Goal: Task Accomplishment & Management: Use online tool/utility

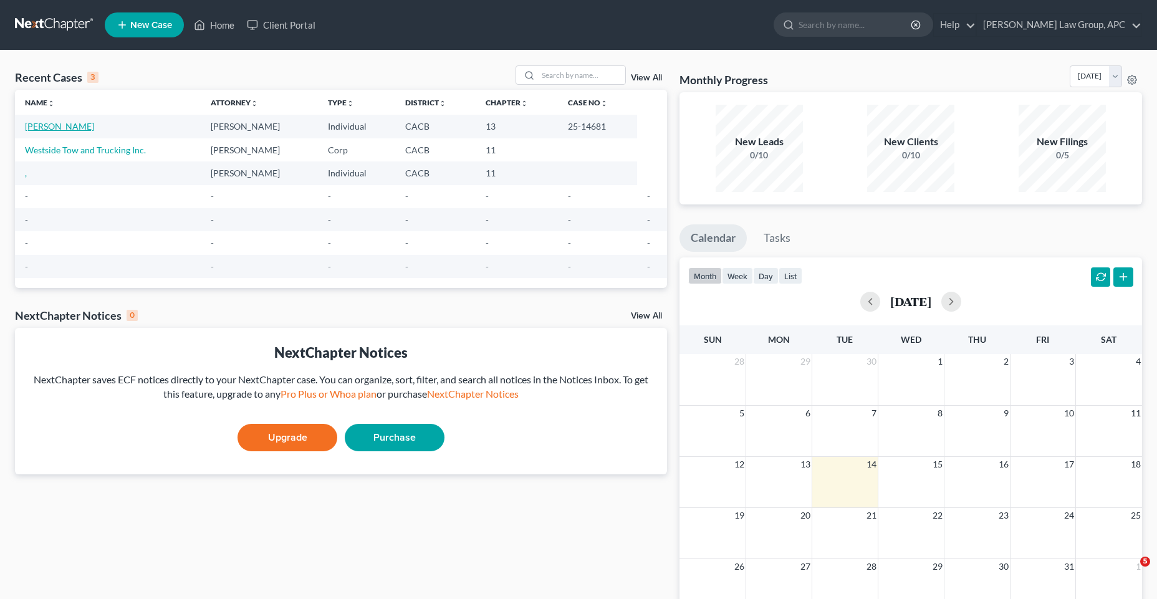
click at [94, 124] on link "[PERSON_NAME]" at bounding box center [59, 126] width 69 height 11
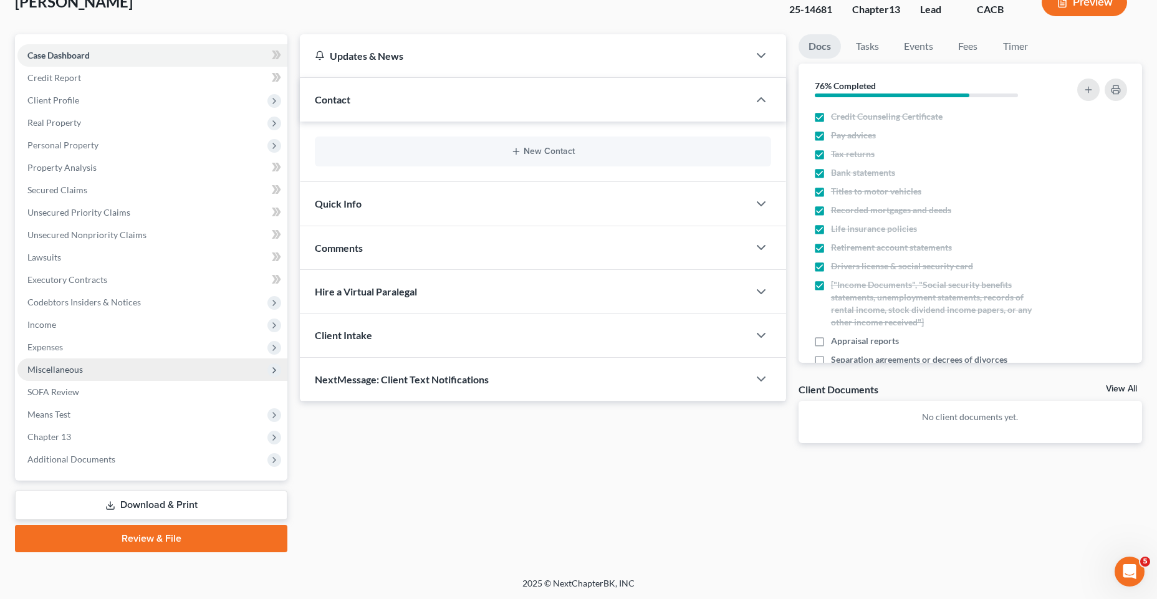
scroll to position [86, 0]
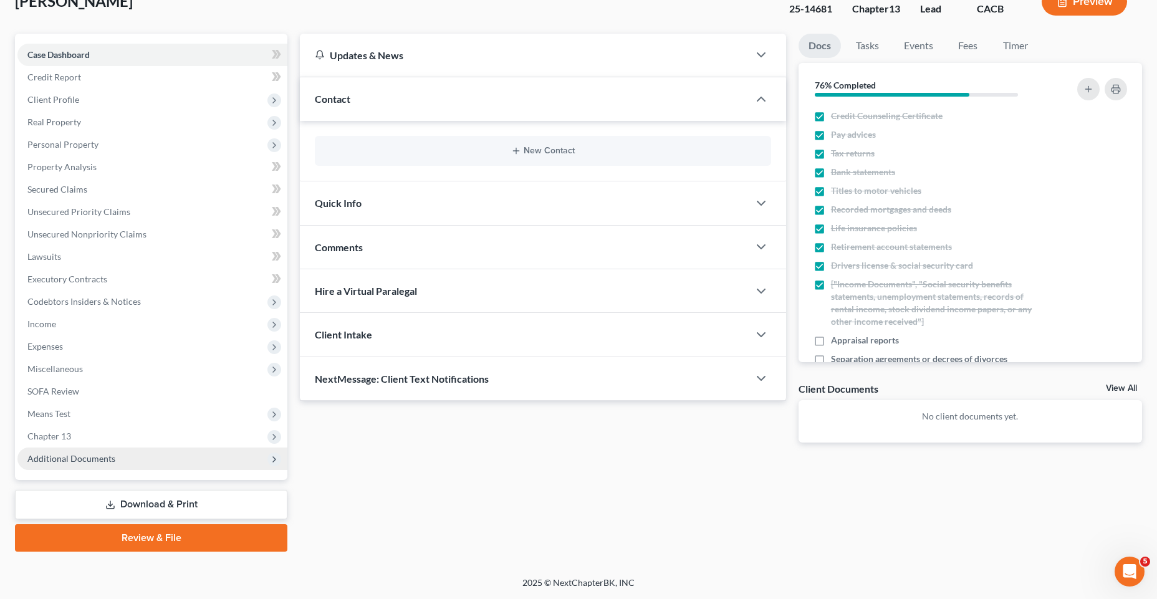
click at [140, 458] on span "Additional Documents" at bounding box center [152, 459] width 270 height 22
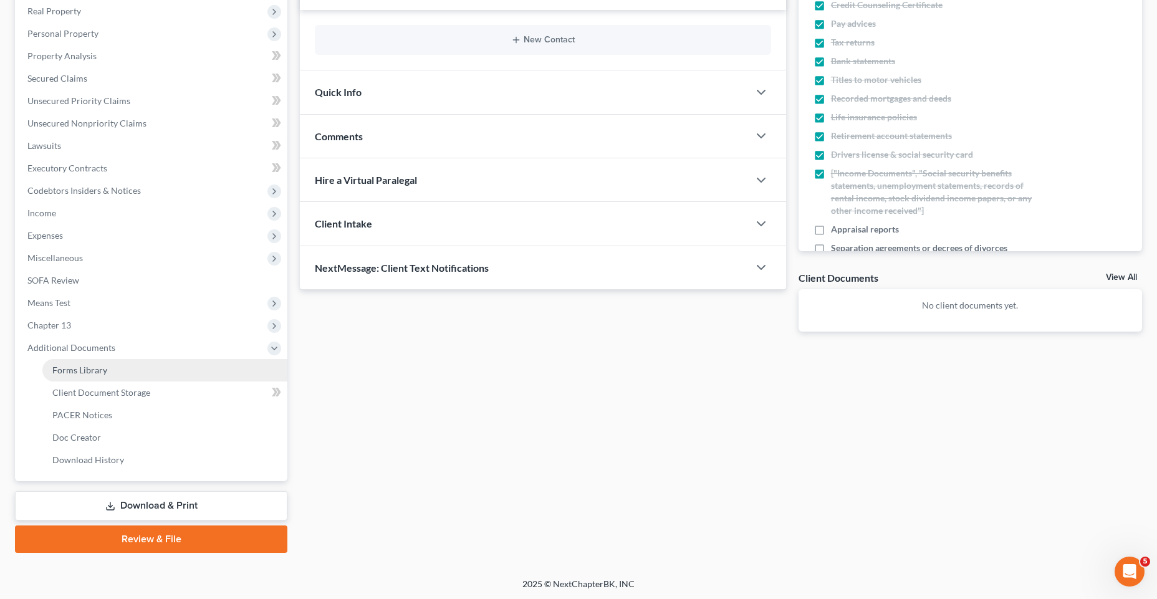
scroll to position [198, 0]
click at [133, 371] on link "Forms Library" at bounding box center [164, 369] width 245 height 22
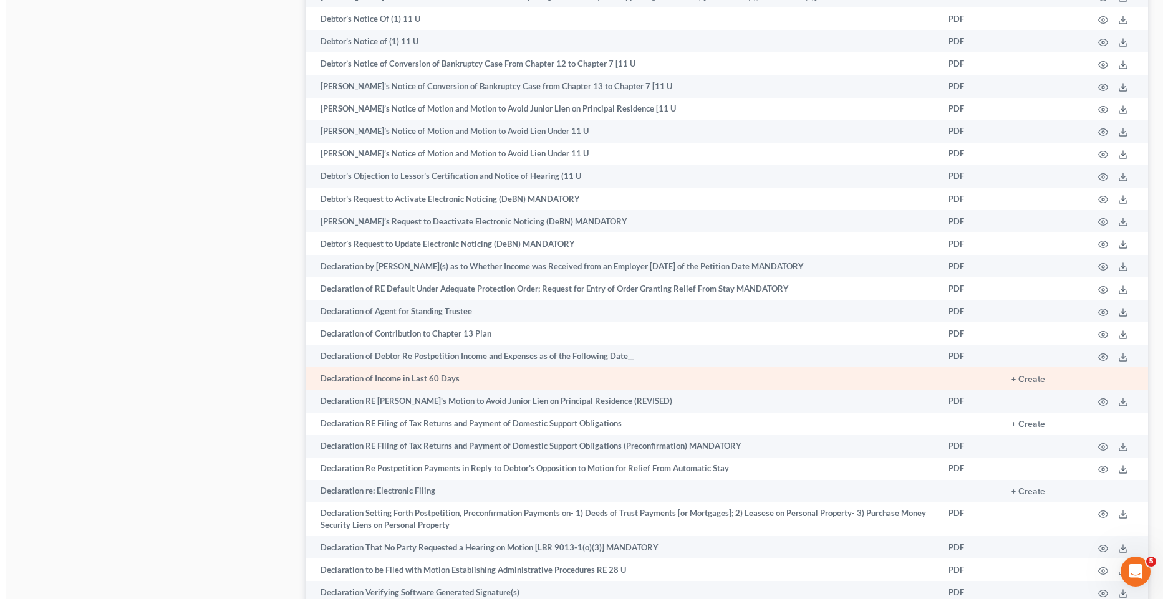
scroll to position [1887, 0]
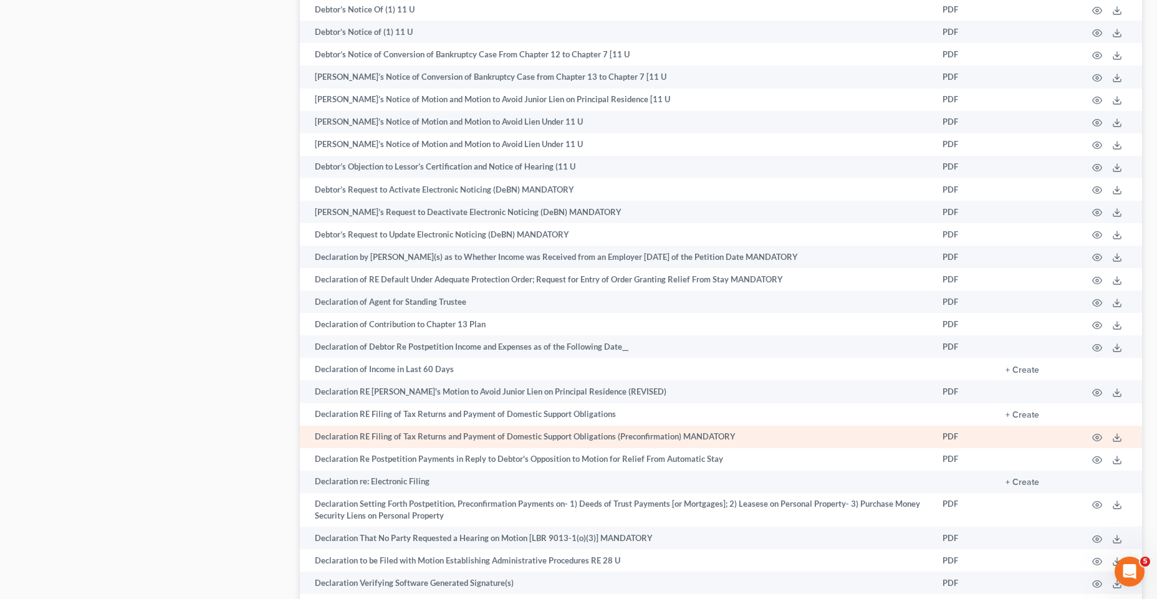
click at [481, 431] on td "Declaration RE Filing of Tax Returns and Payment of Domestic Support Obligation…" at bounding box center [616, 437] width 633 height 22
click at [949, 439] on td "PDF" at bounding box center [964, 437] width 63 height 22
click at [1118, 441] on icon at bounding box center [1117, 438] width 10 height 10
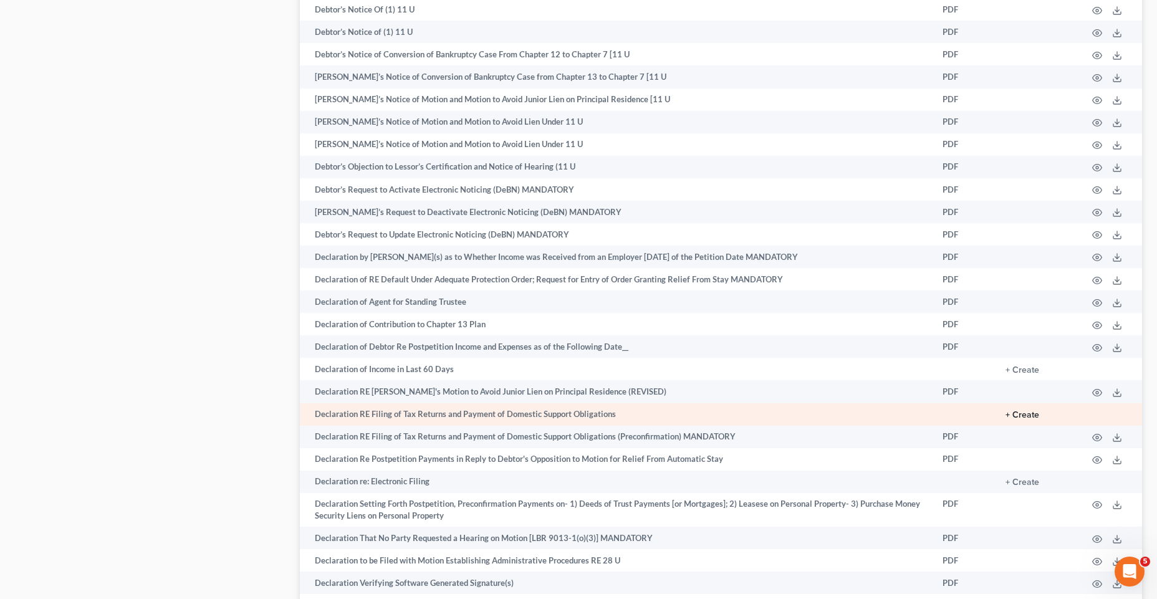
click at [1024, 416] on button "+ Create" at bounding box center [1023, 415] width 34 height 9
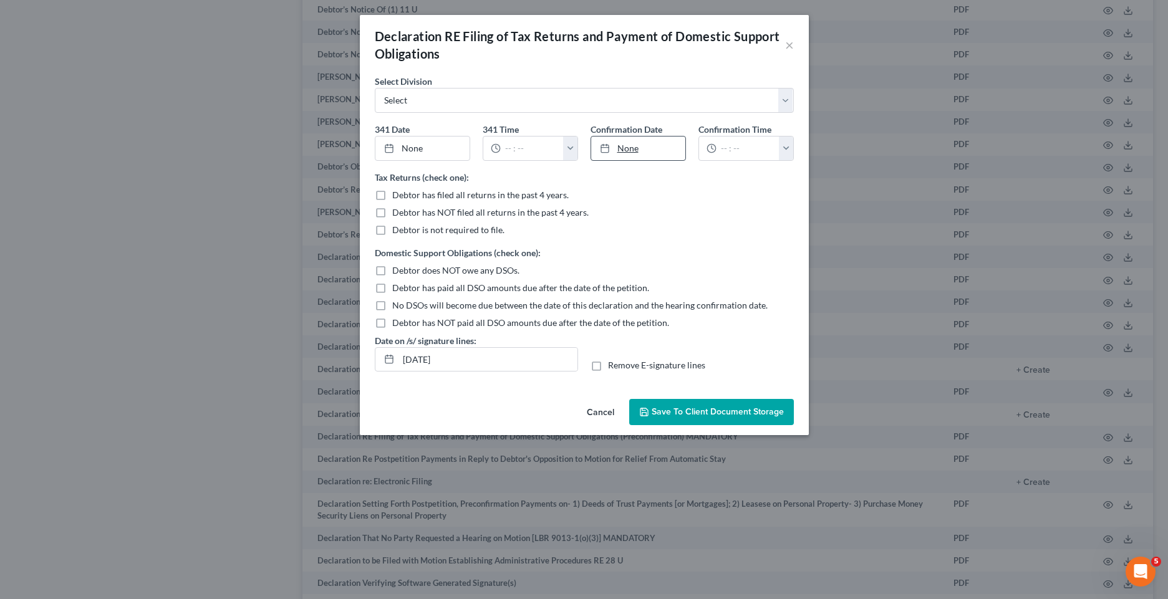
type input "[DATE]"
click at [650, 153] on link "None" at bounding box center [638, 149] width 94 height 24
click at [757, 153] on input "text" at bounding box center [747, 149] width 63 height 24
type input "10:00 a.m."
click at [392, 231] on label "Debtor is not required to file." at bounding box center [448, 230] width 112 height 12
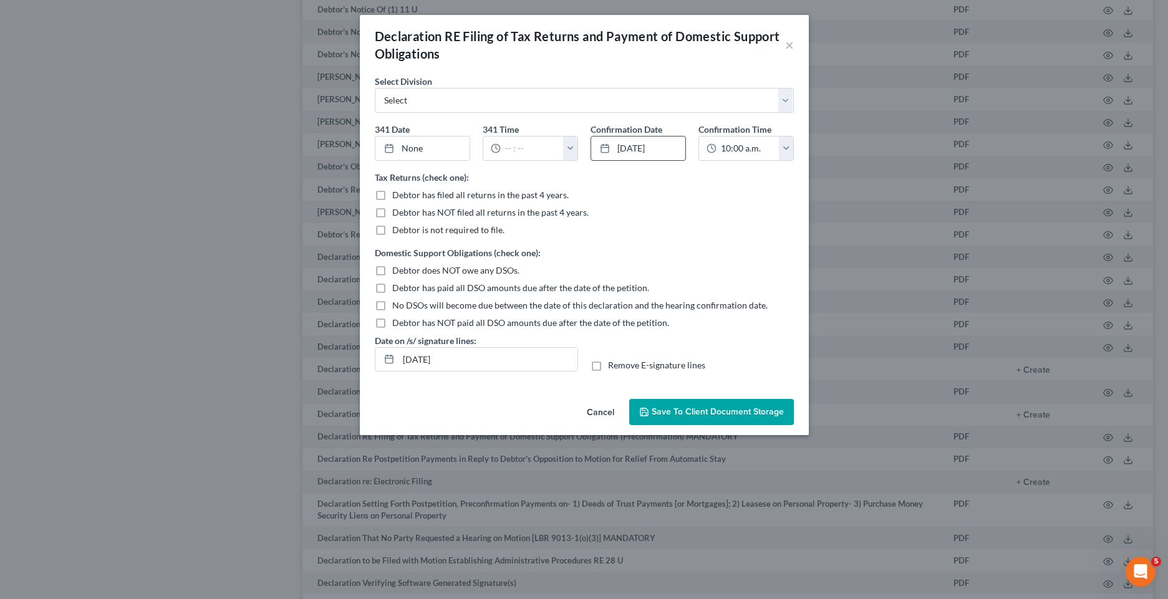
click at [397, 231] on input "Debtor is not required to file." at bounding box center [401, 228] width 8 height 8
checkbox input "true"
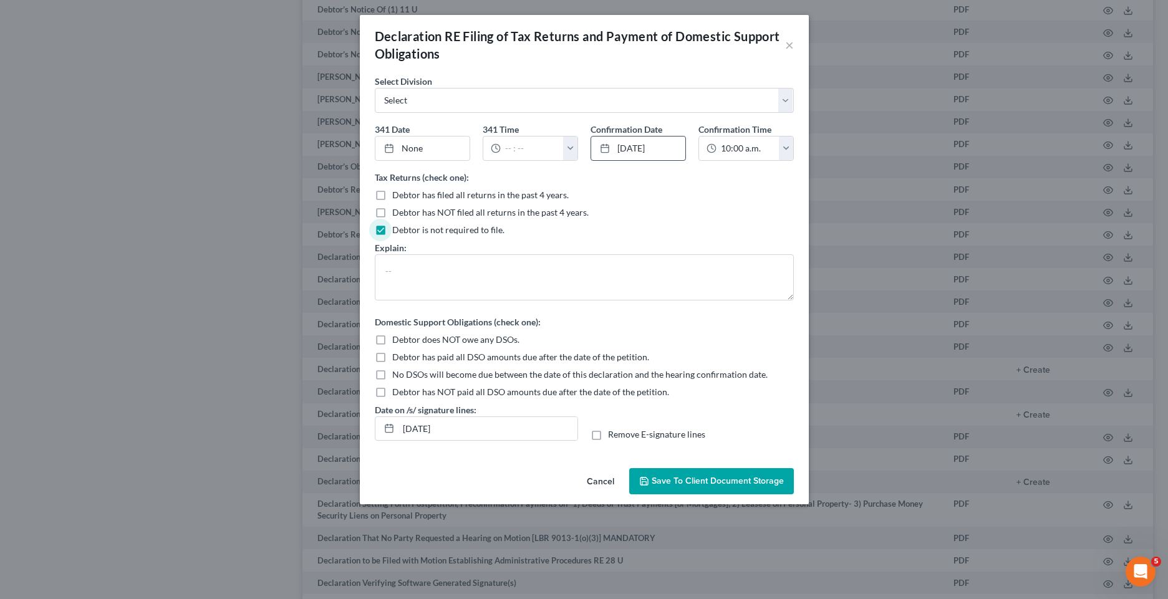
click at [392, 338] on label "Debtor does NOT owe any DSOs." at bounding box center [455, 340] width 127 height 12
click at [397, 338] on input "Debtor does NOT owe any DSOs." at bounding box center [401, 338] width 8 height 8
checkbox input "true"
click at [689, 481] on span "Save to Client Document Storage" at bounding box center [717, 481] width 132 height 11
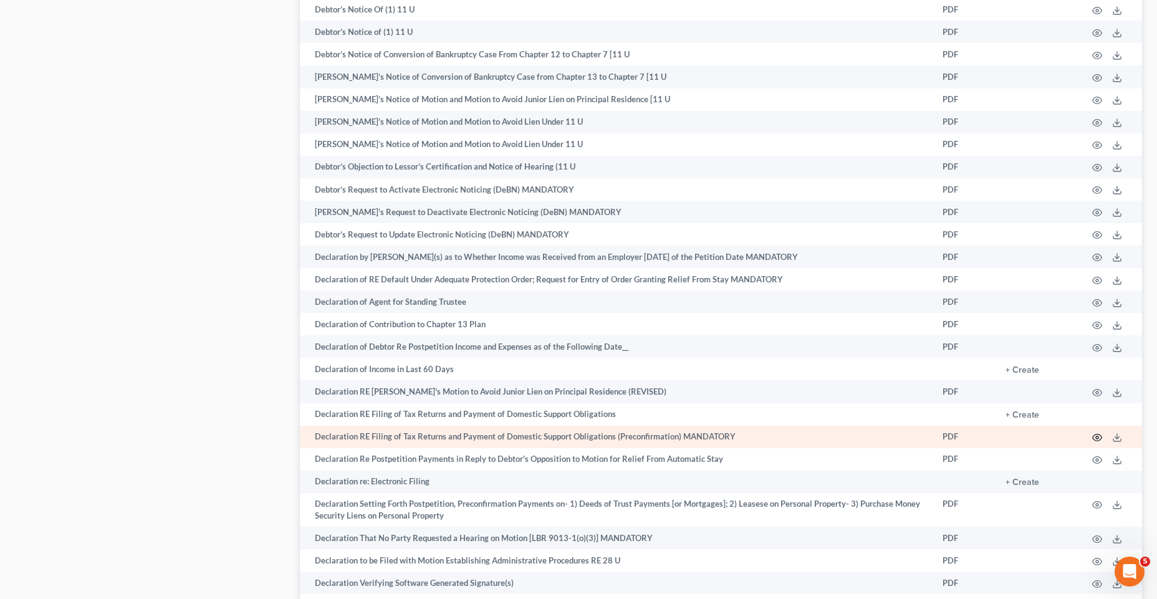
click at [1094, 439] on icon "button" at bounding box center [1097, 437] width 9 height 7
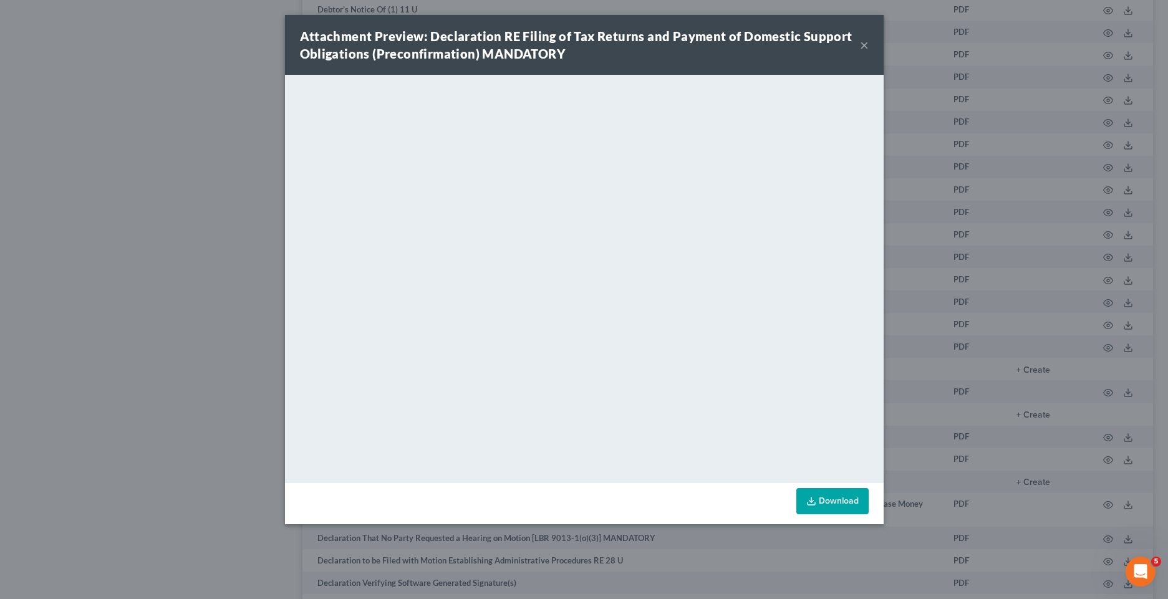
click at [862, 44] on button "×" at bounding box center [864, 44] width 9 height 15
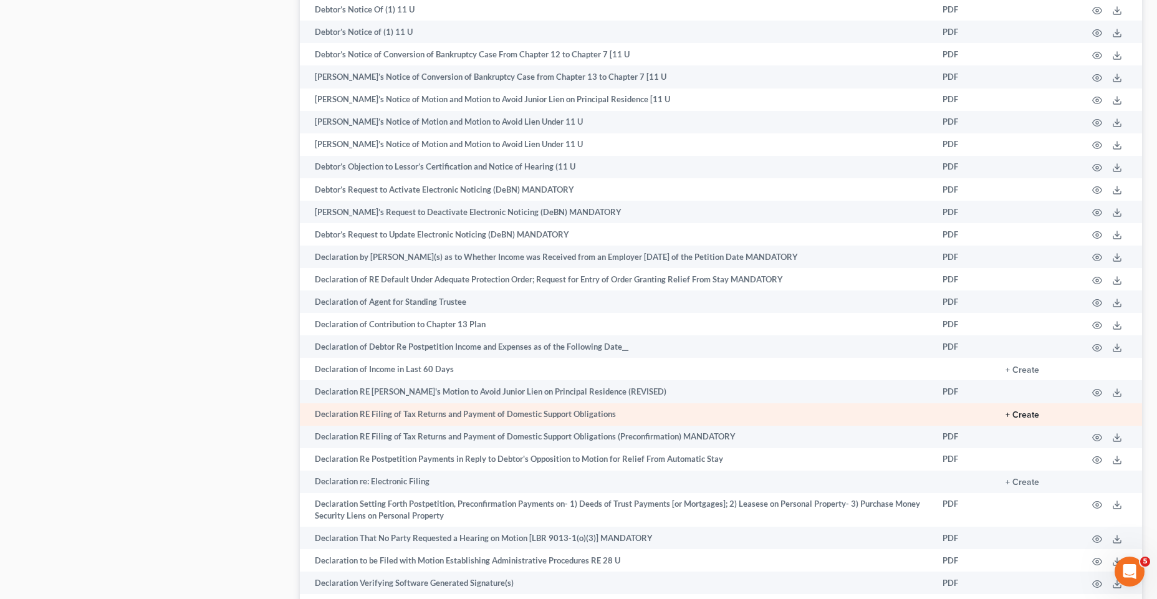
click at [1031, 415] on button "+ Create" at bounding box center [1023, 415] width 34 height 9
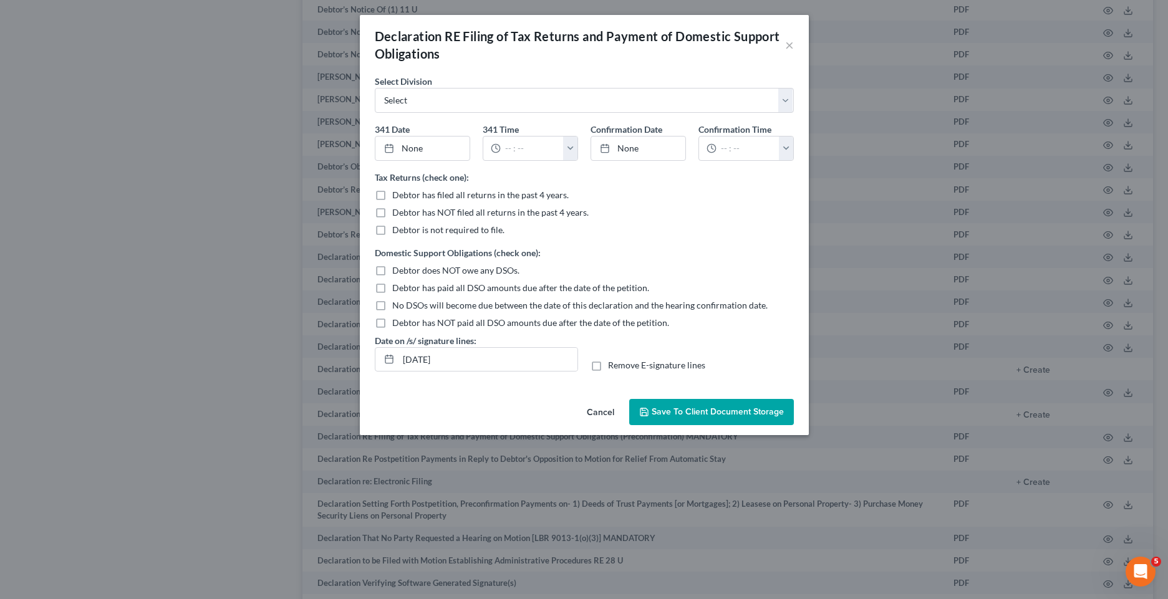
click at [213, 400] on div "Declaration RE Filing of Tax Returns and Payment of Domestic Support Obligation…" at bounding box center [584, 299] width 1168 height 599
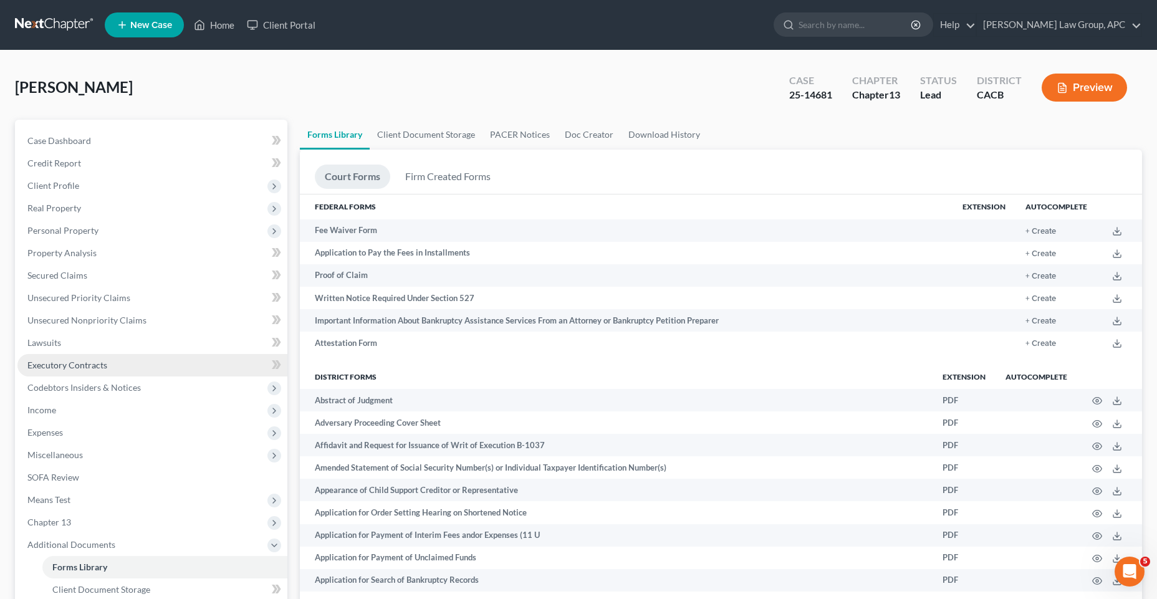
scroll to position [0, 0]
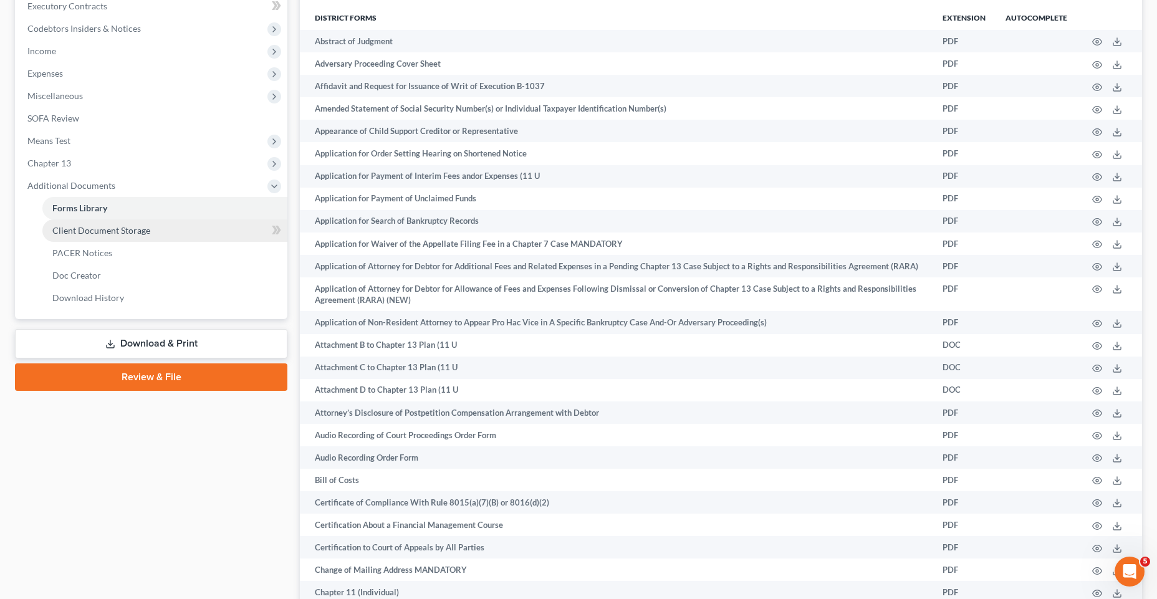
click at [86, 229] on span "Client Document Storage" at bounding box center [101, 230] width 98 height 11
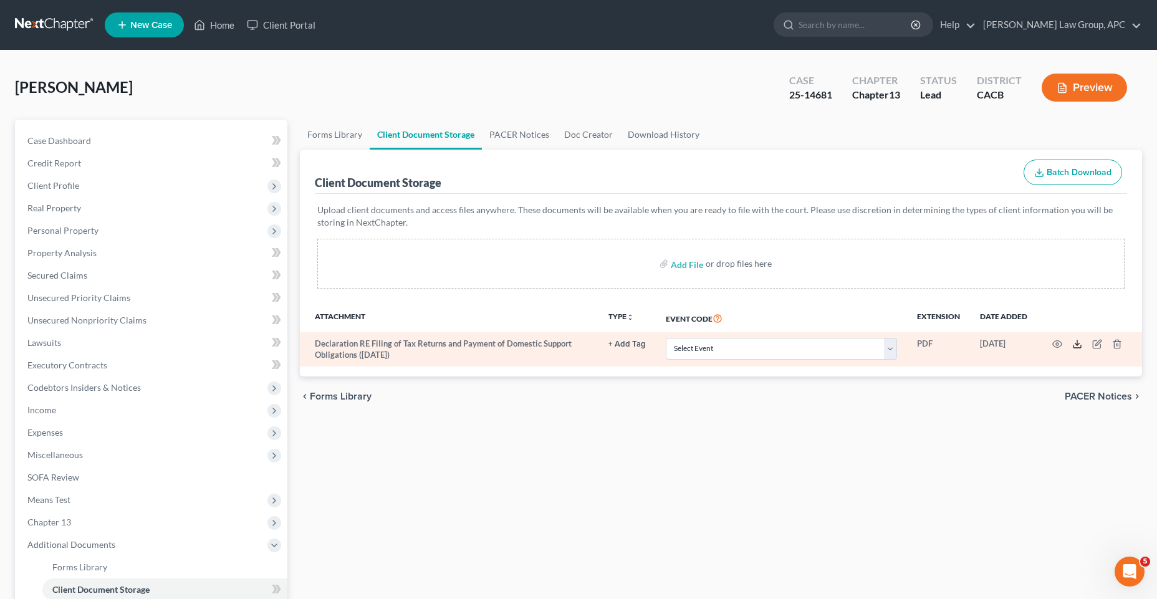
click at [1079, 343] on icon at bounding box center [1077, 344] width 10 height 10
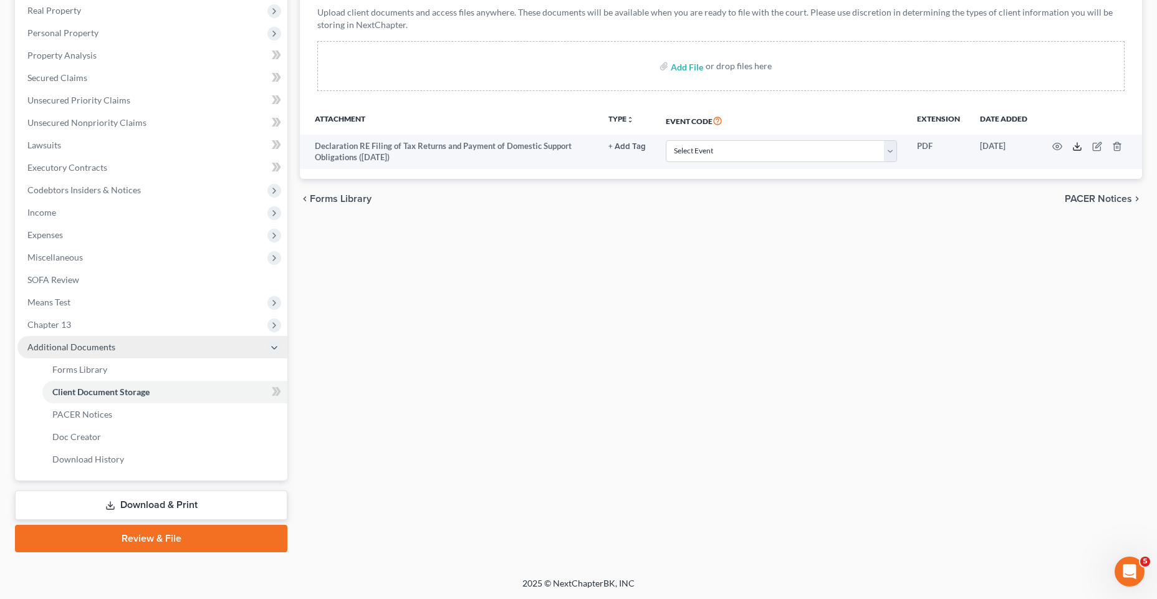
scroll to position [198, 0]
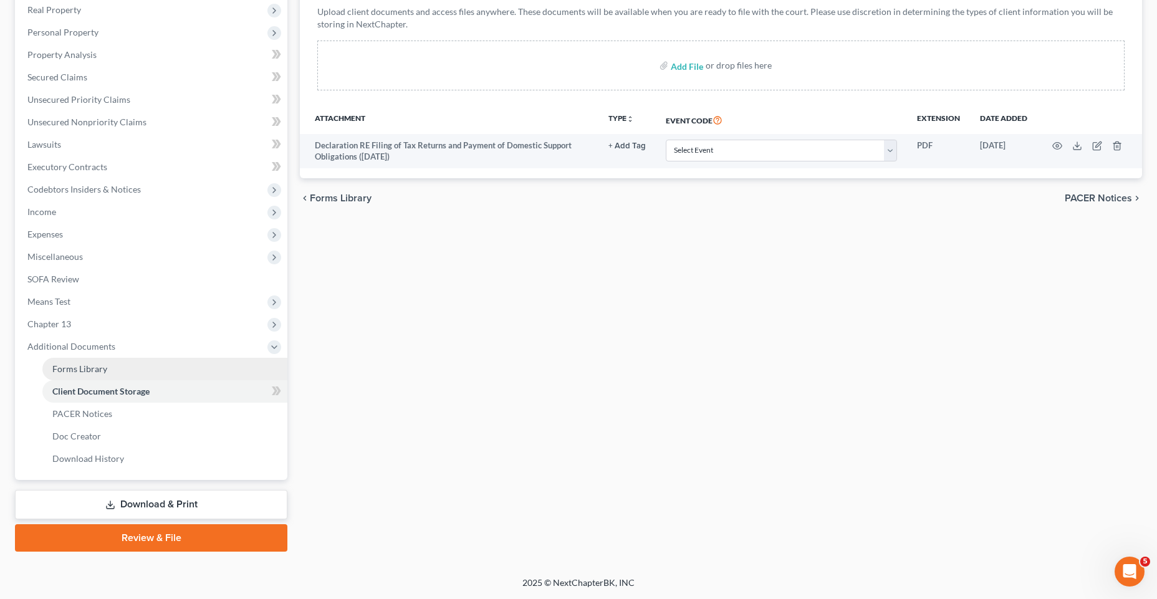
click at [132, 368] on link "Forms Library" at bounding box center [164, 369] width 245 height 22
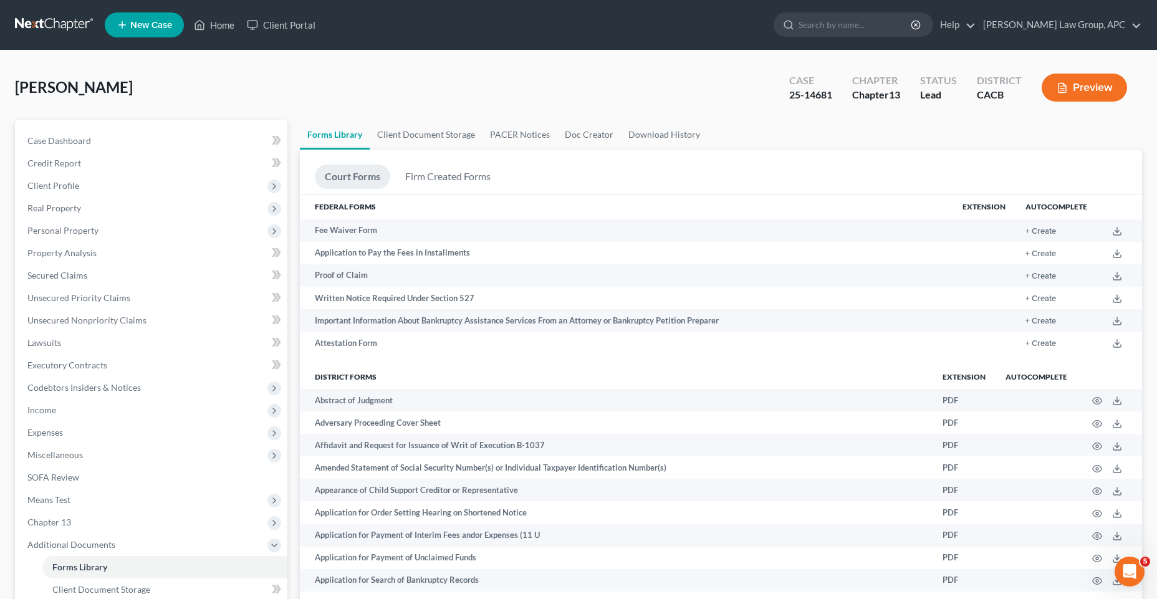
click at [878, 176] on ul "Court Forms Firm Created Forms" at bounding box center [721, 179] width 812 height 29
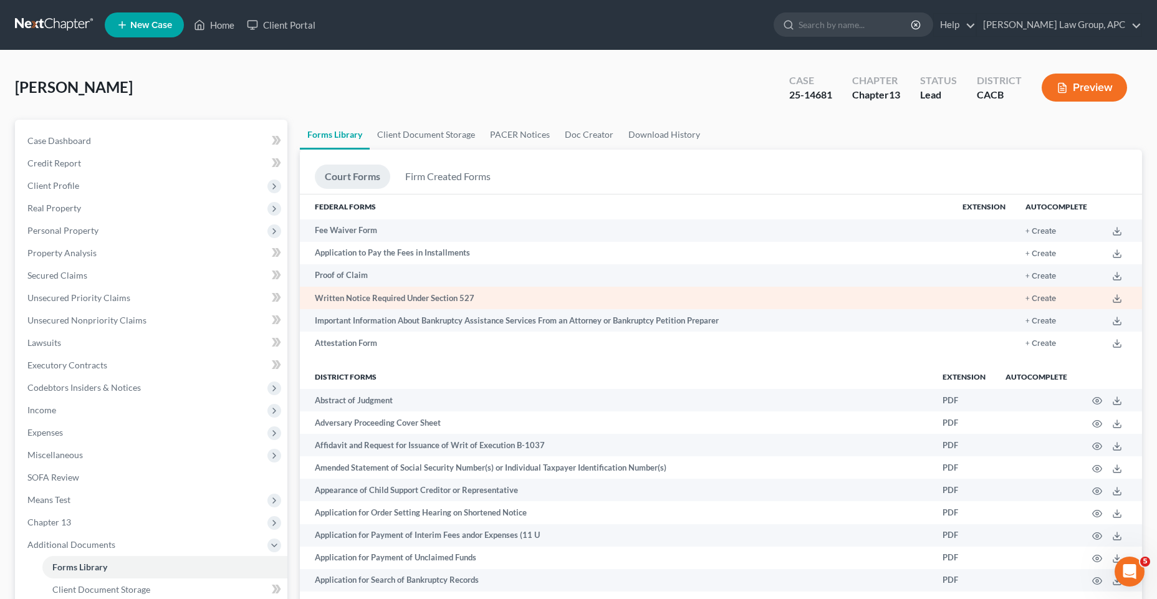
scroll to position [2091, 0]
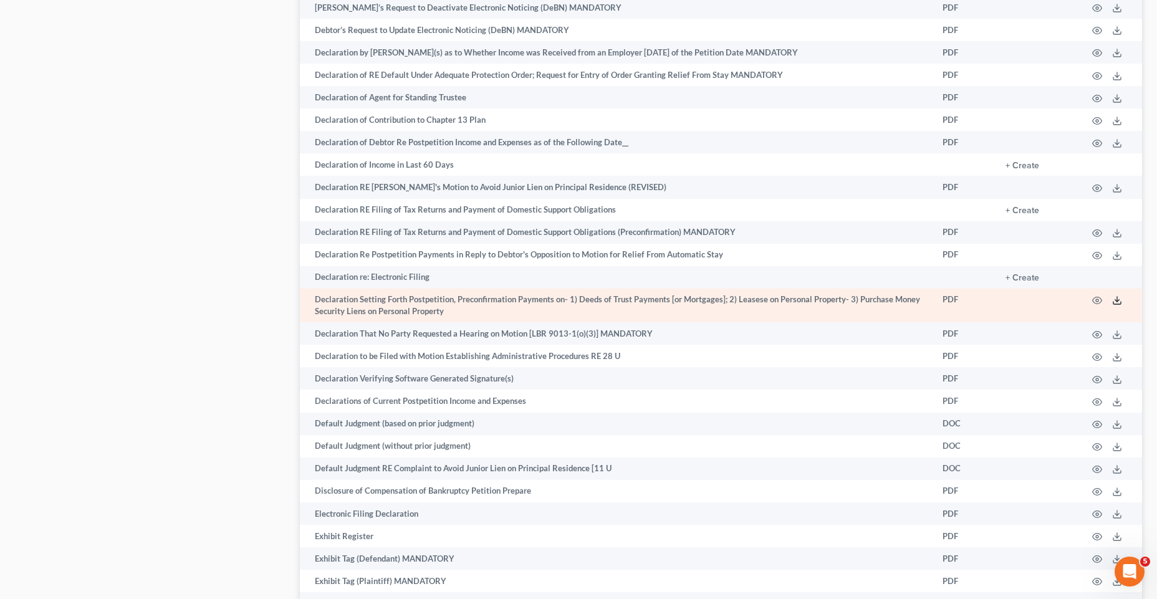
click at [1116, 300] on polyline at bounding box center [1117, 301] width 4 height 2
